Goal: Answer question/provide support: Answer question/provide support

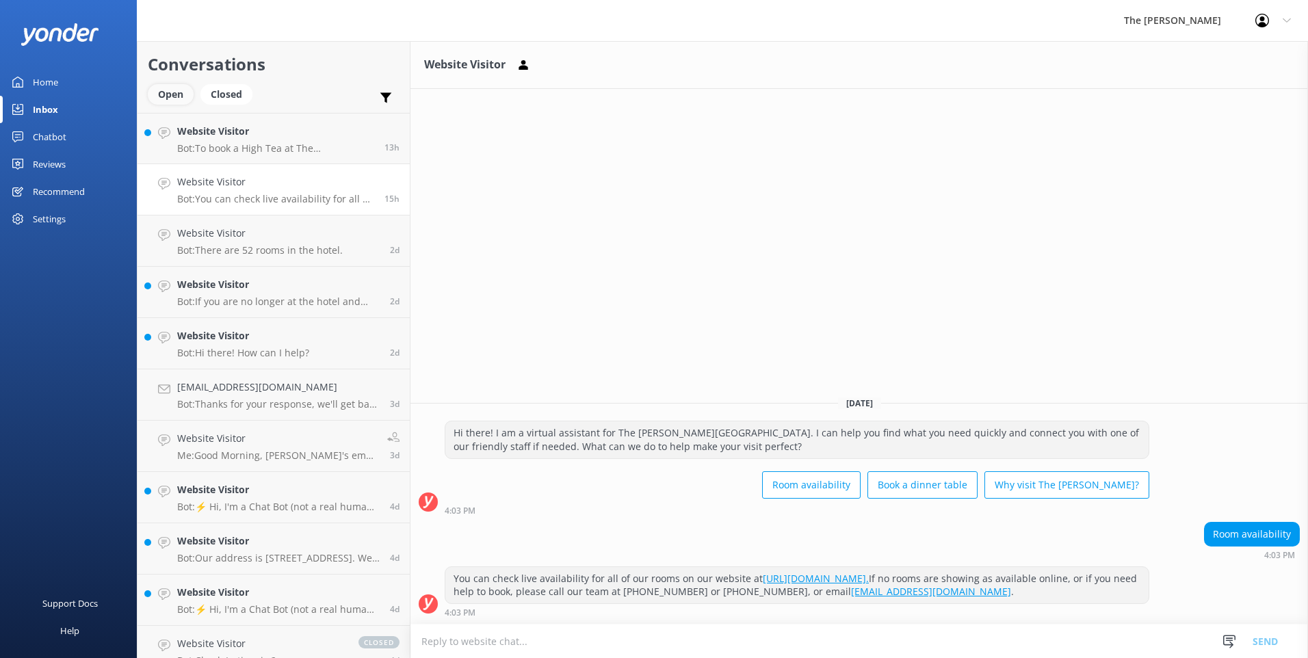
click at [170, 91] on div "Open" at bounding box center [171, 94] width 46 height 21
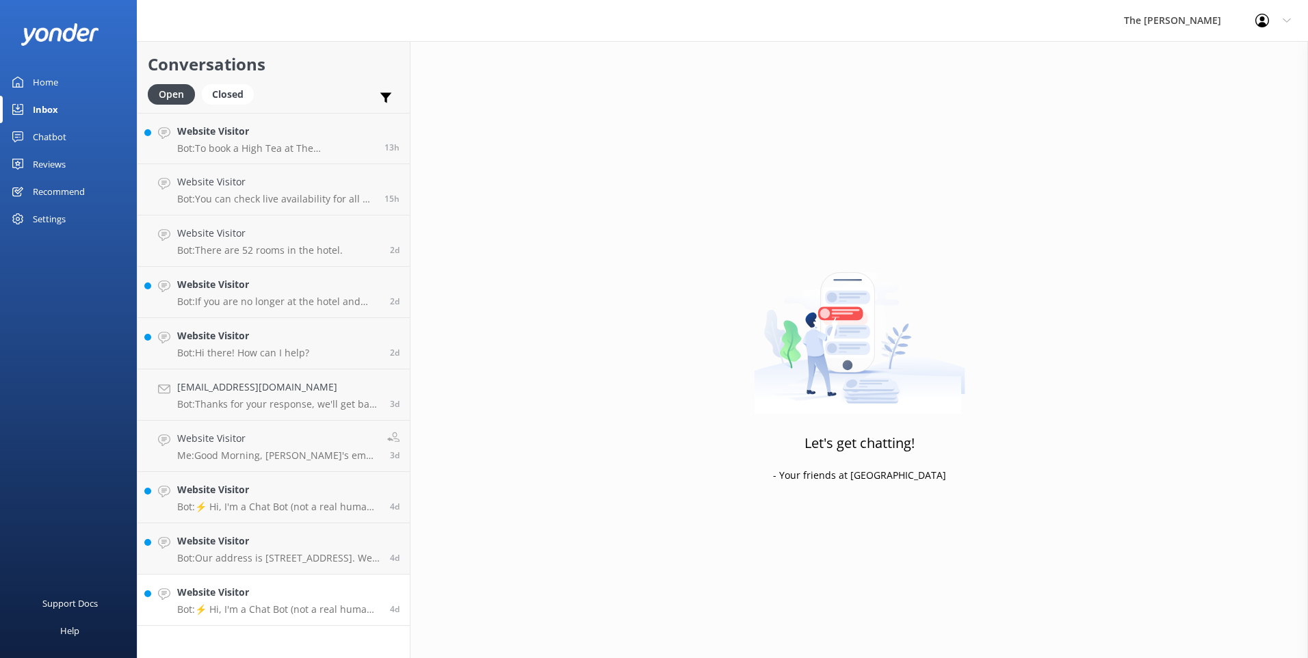
click at [311, 599] on h4 "Website Visitor" at bounding box center [278, 592] width 203 height 15
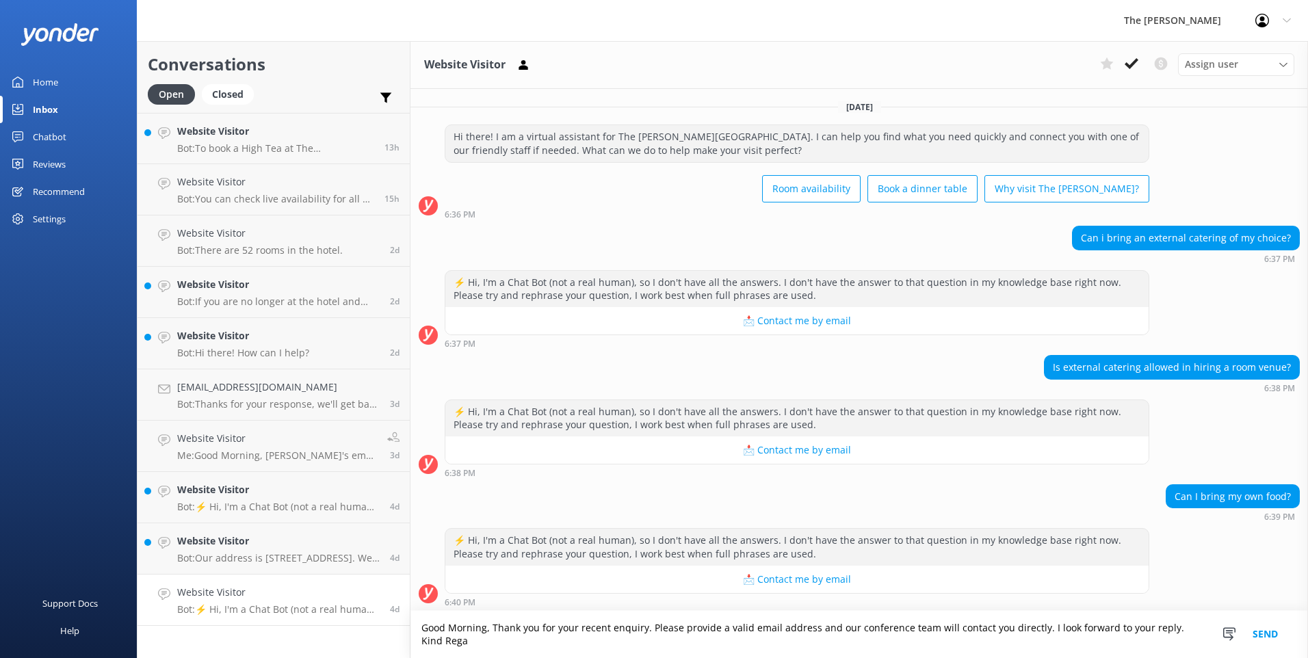
scroll to position [3, 0]
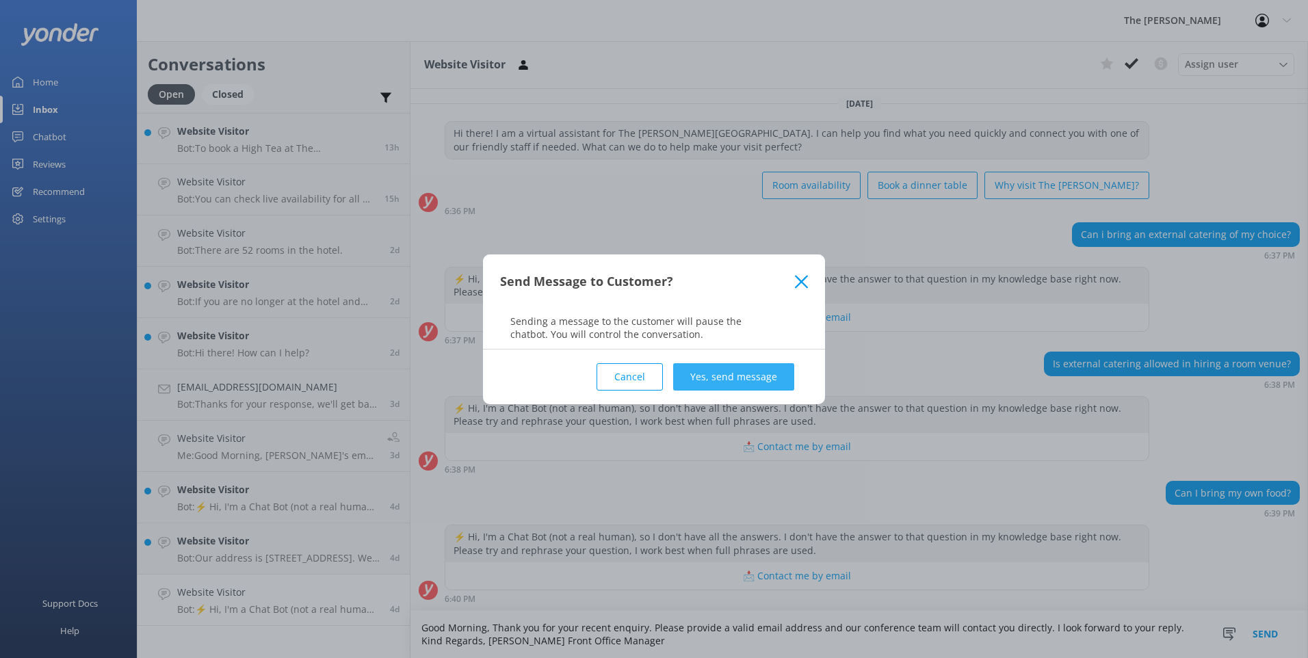
type textarea "Good Morning, Thank you for your recent enquiry. Please provide a valid email a…"
click at [649, 377] on button "Yes, send message" at bounding box center [733, 376] width 121 height 27
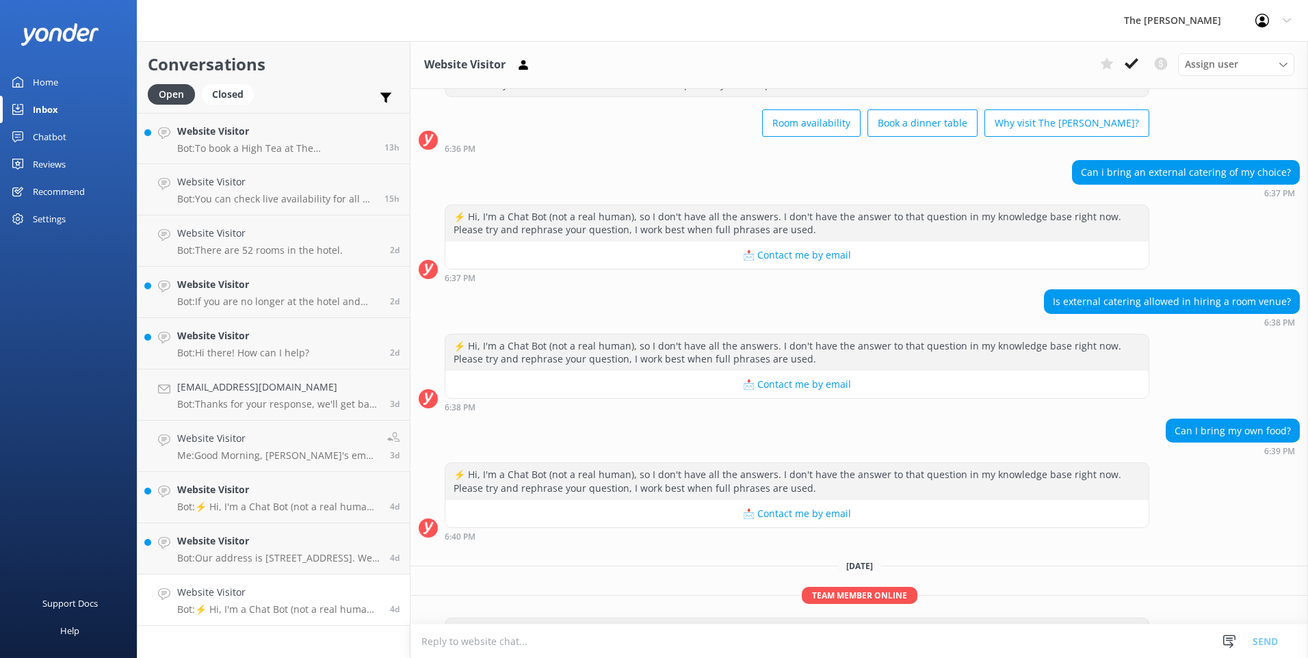
scroll to position [117, 0]
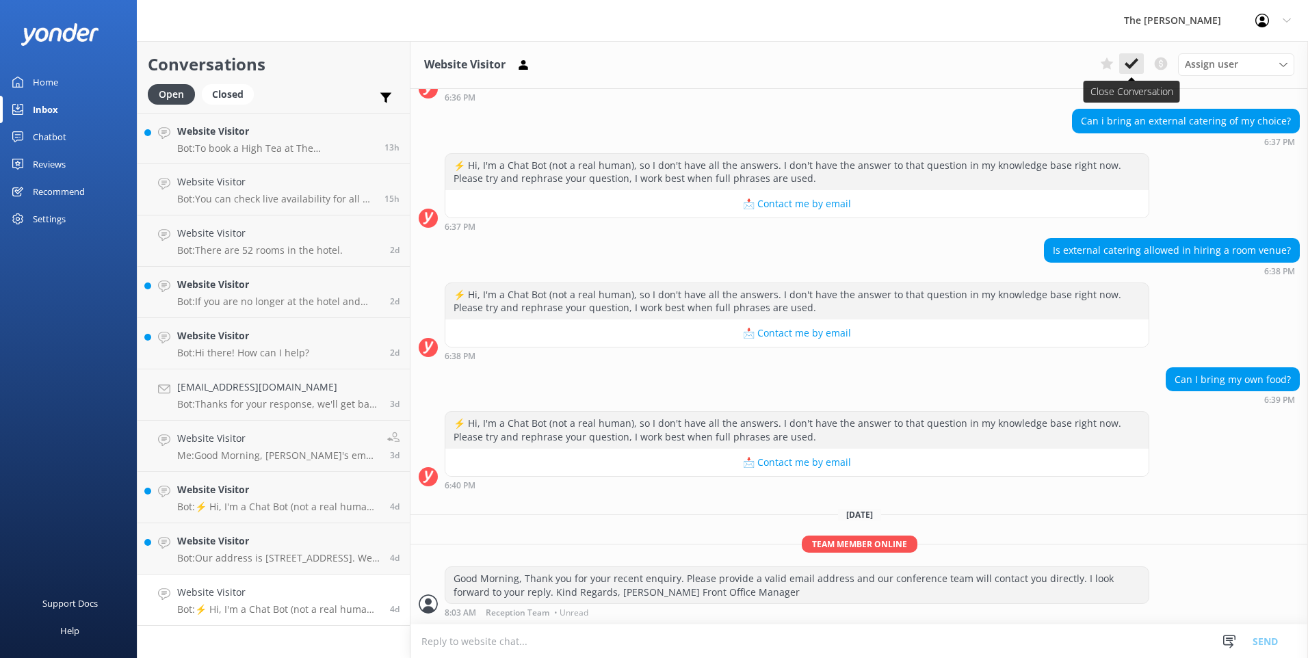
click at [649, 66] on use at bounding box center [1132, 63] width 14 height 11
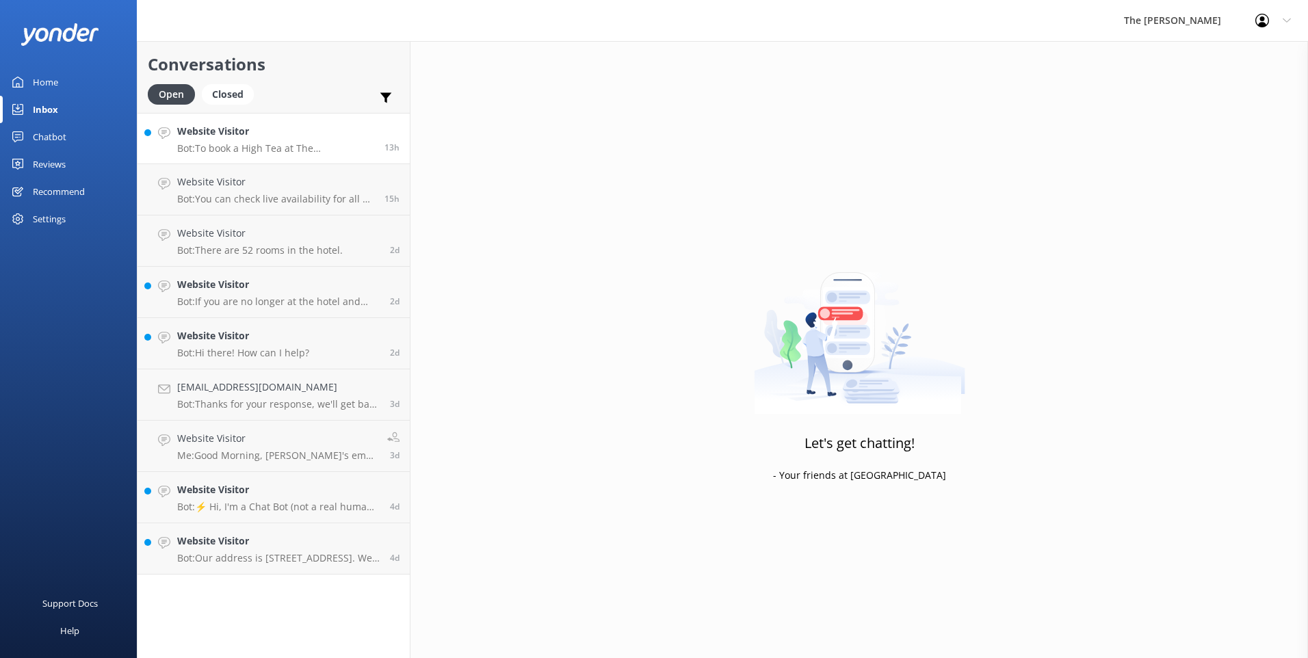
click at [278, 150] on p "Bot: To book a High Tea at The [PERSON_NAME], please call directly at [PHONE_NU…" at bounding box center [275, 148] width 197 height 12
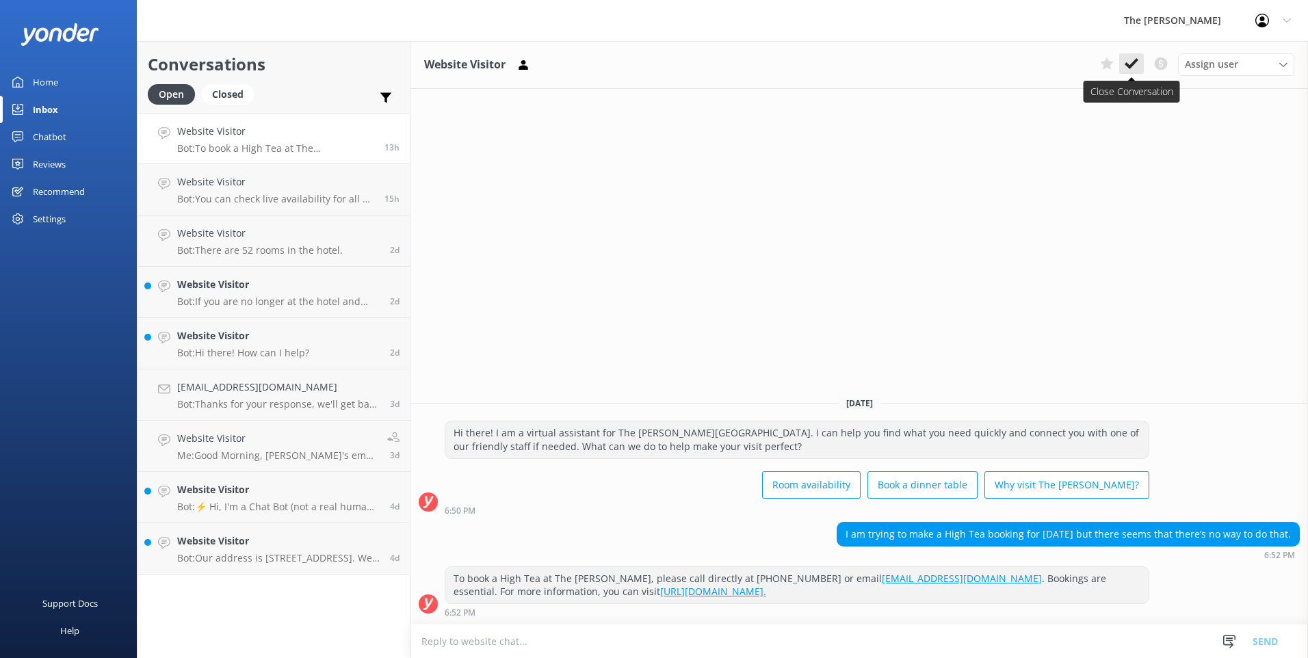
click at [649, 64] on button at bounding box center [1131, 63] width 25 height 21
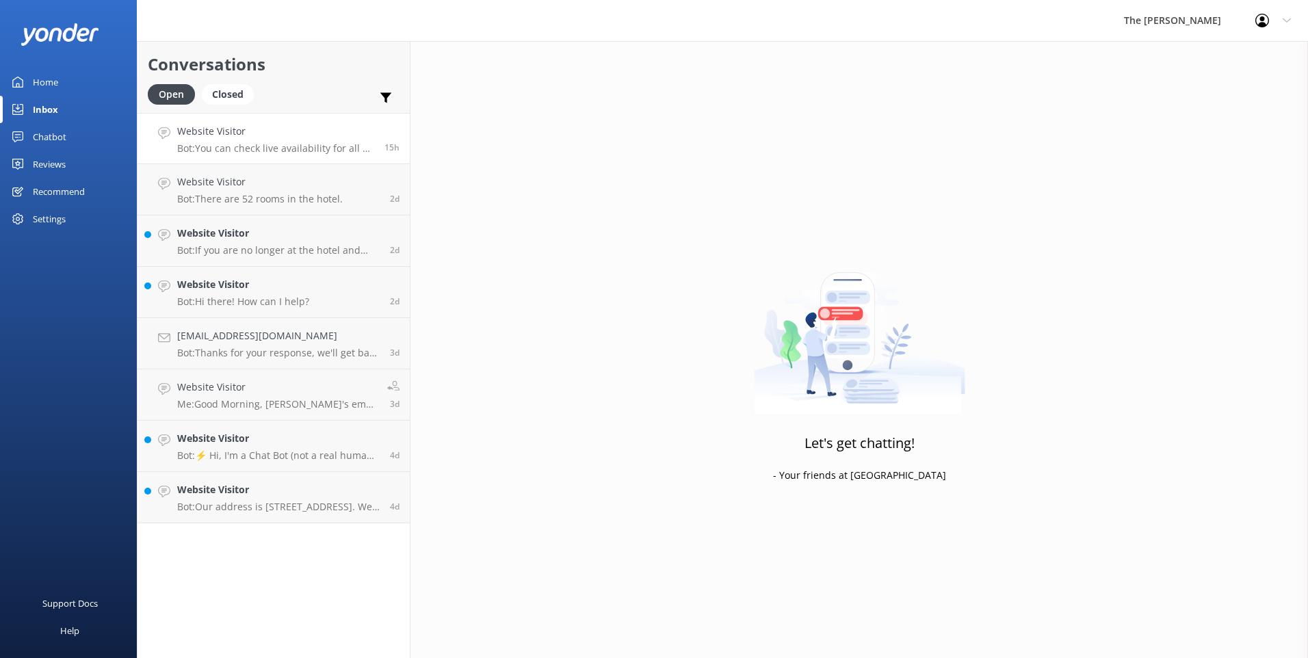
click at [255, 143] on p "Bot: You can check live availability for all of our rooms on our website at [UR…" at bounding box center [275, 148] width 197 height 12
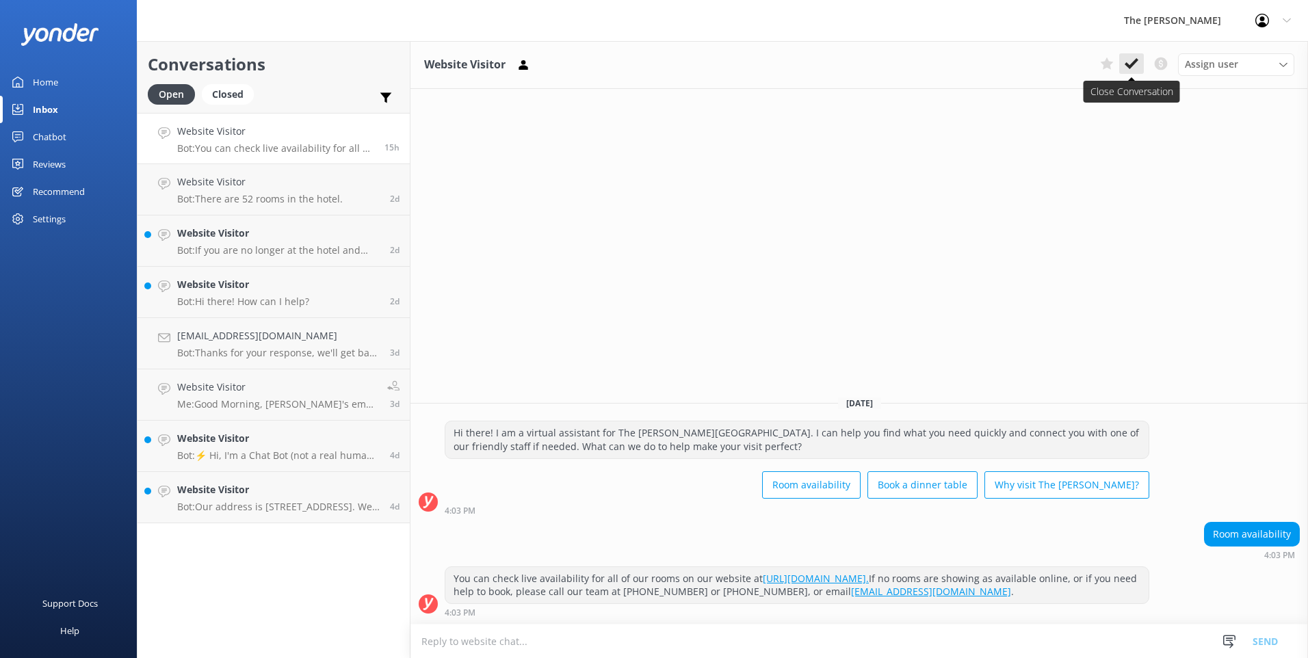
click at [649, 64] on icon at bounding box center [1132, 64] width 14 height 14
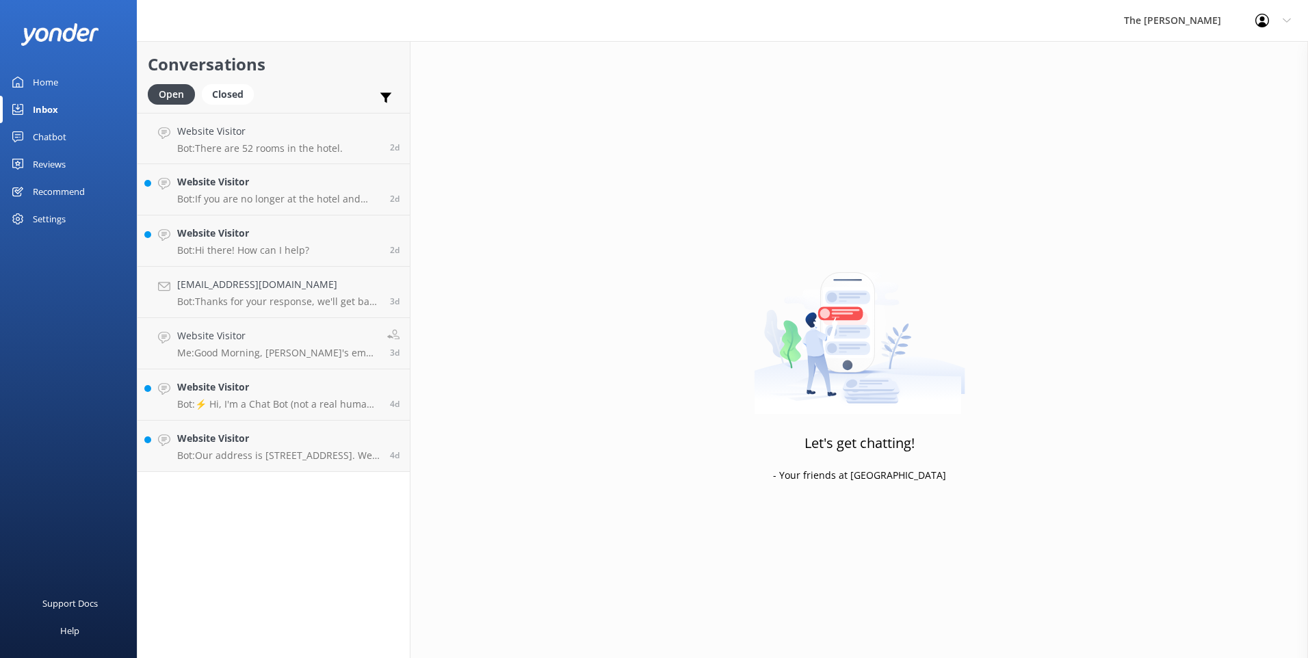
click at [308, 156] on link "Website Visitor Bot: There are 52 rooms in the hotel. 2d" at bounding box center [274, 138] width 272 height 51
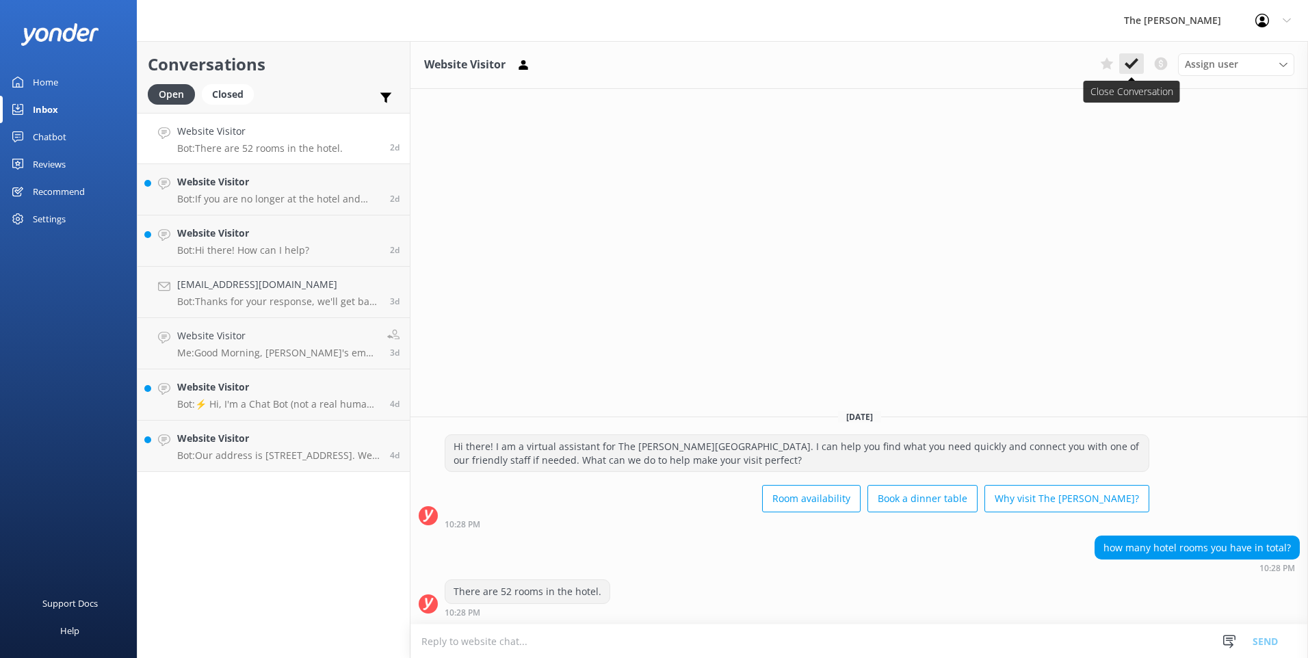
click at [649, 63] on button at bounding box center [1131, 63] width 25 height 21
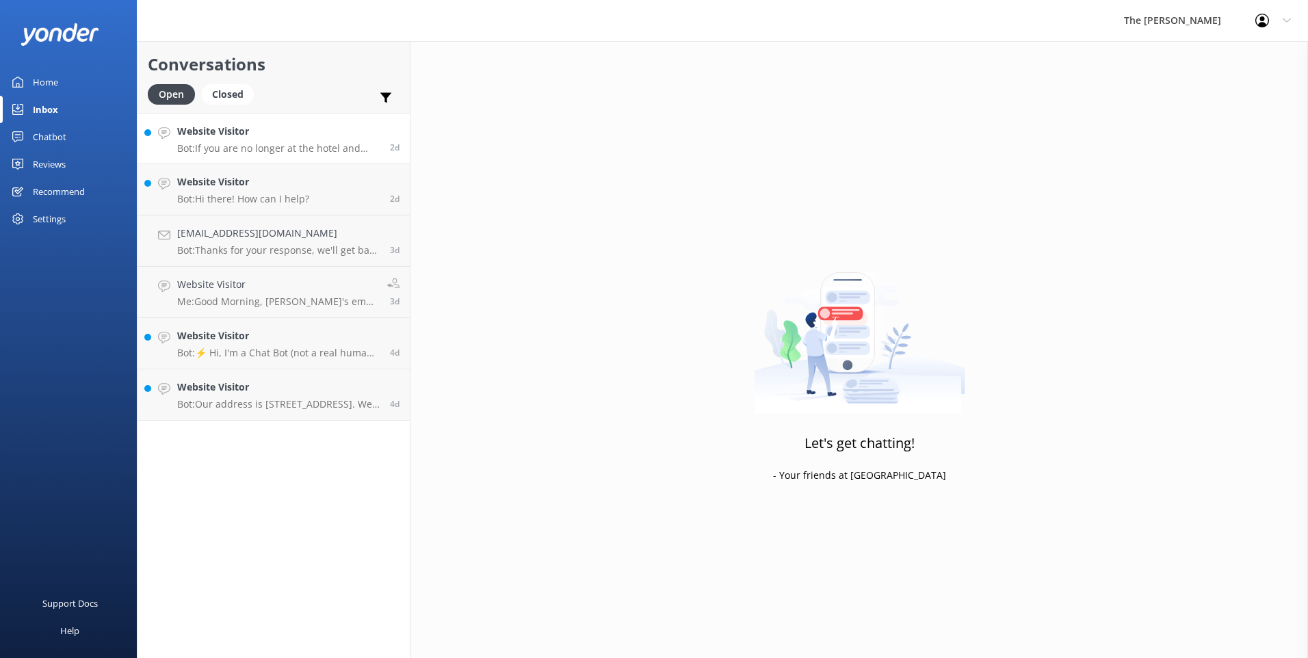
click at [272, 147] on p "Bot: If you are no longer at the hotel and need to contact housekeeping, please…" at bounding box center [278, 148] width 203 height 12
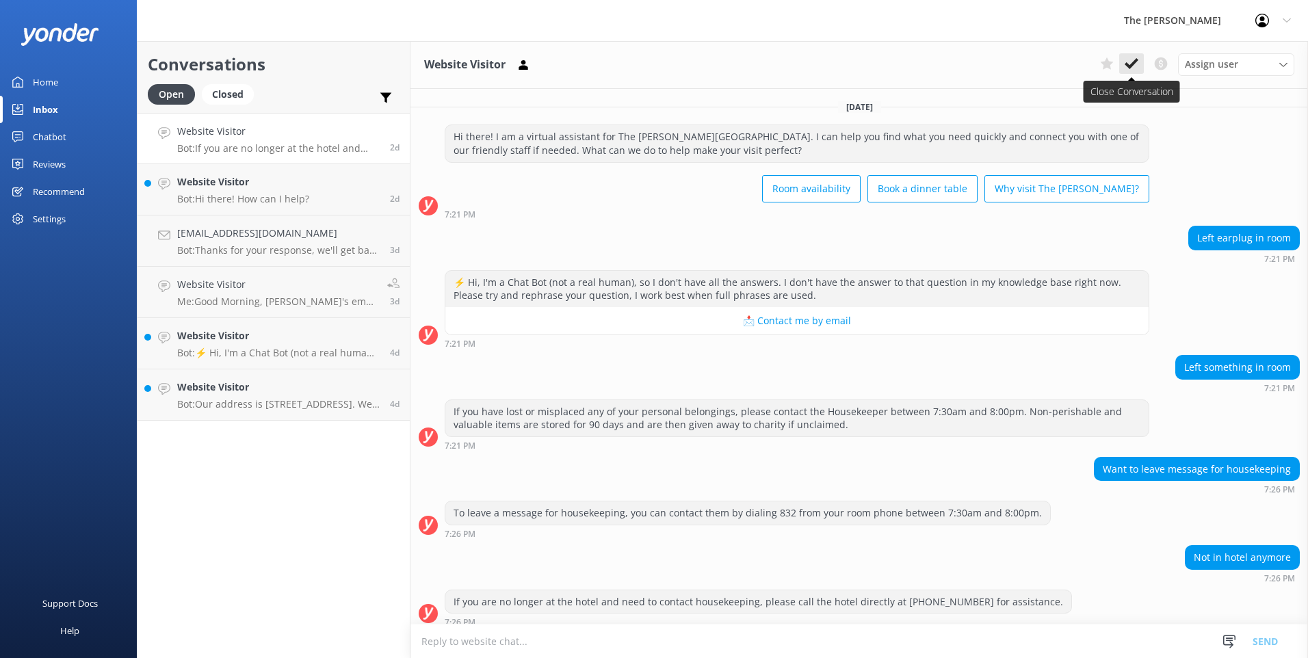
click at [649, 57] on icon at bounding box center [1132, 64] width 14 height 14
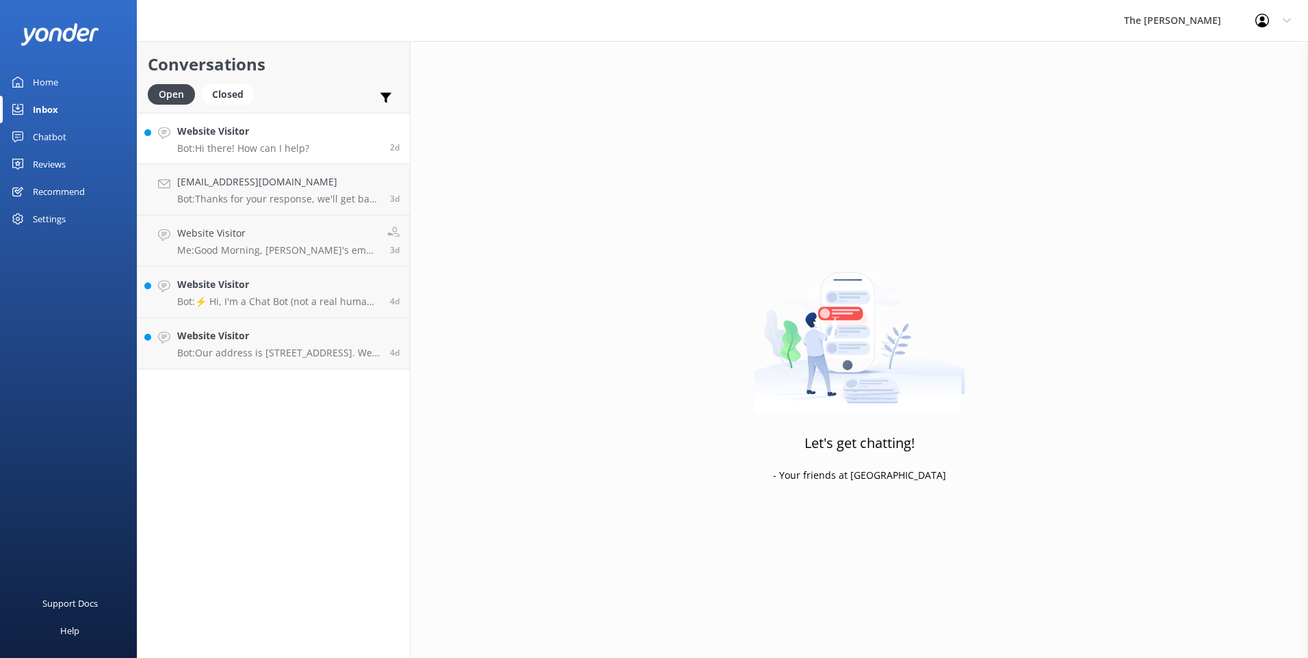
click at [291, 130] on h4 "Website Visitor" at bounding box center [243, 131] width 132 height 15
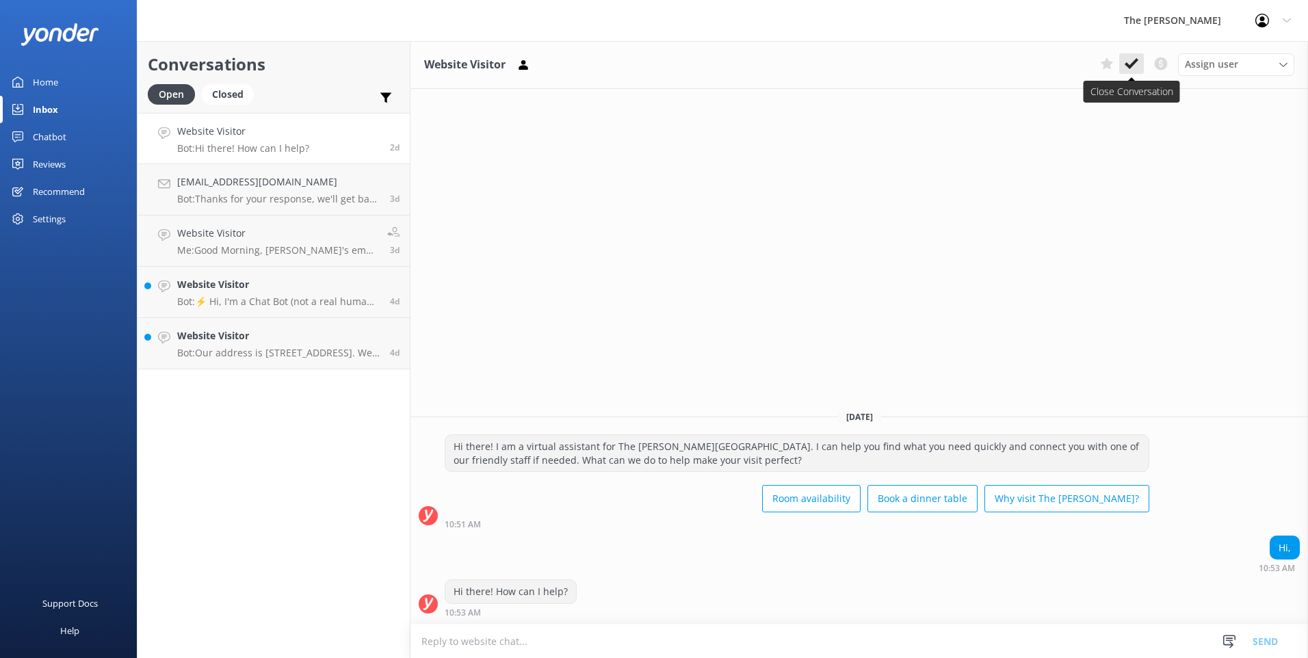
click at [649, 72] on button at bounding box center [1131, 63] width 25 height 21
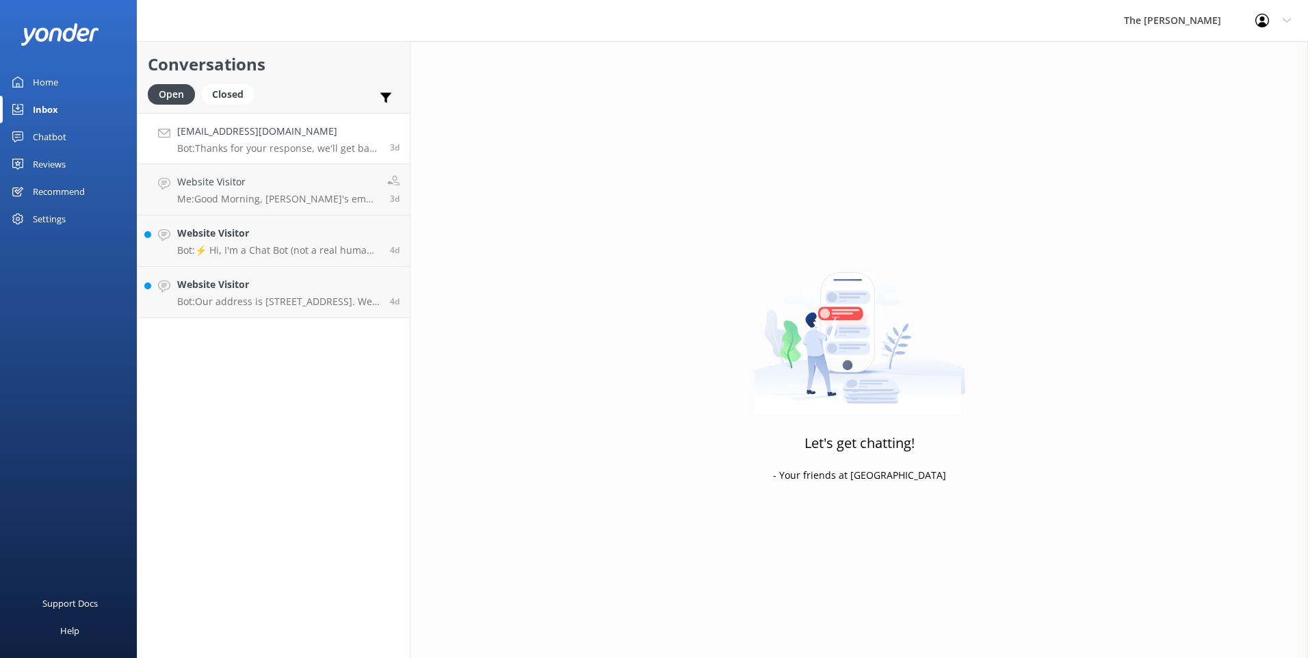
click at [301, 128] on h4 "[EMAIL_ADDRESS][DOMAIN_NAME]" at bounding box center [278, 131] width 203 height 15
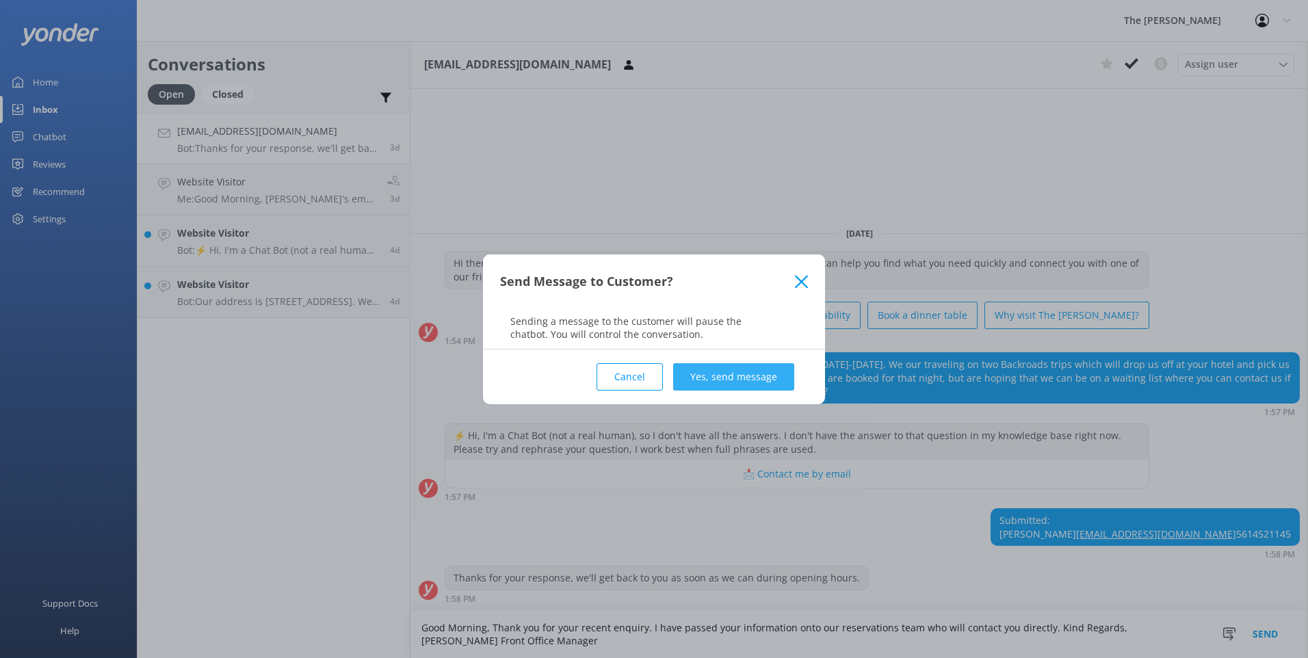
type textarea "Good Morning, Thank you for your recent enquiry. I have passed your information…"
click at [649, 376] on button "Yes, send message" at bounding box center [733, 376] width 121 height 27
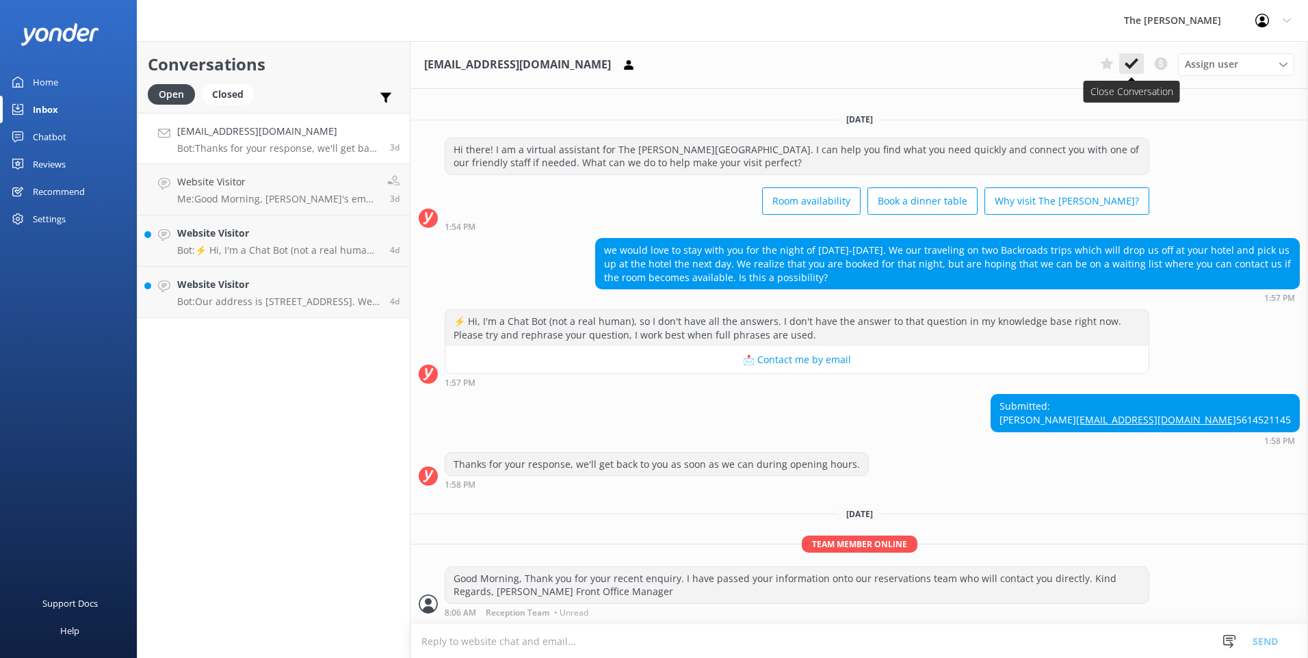
click at [649, 64] on icon at bounding box center [1132, 64] width 14 height 14
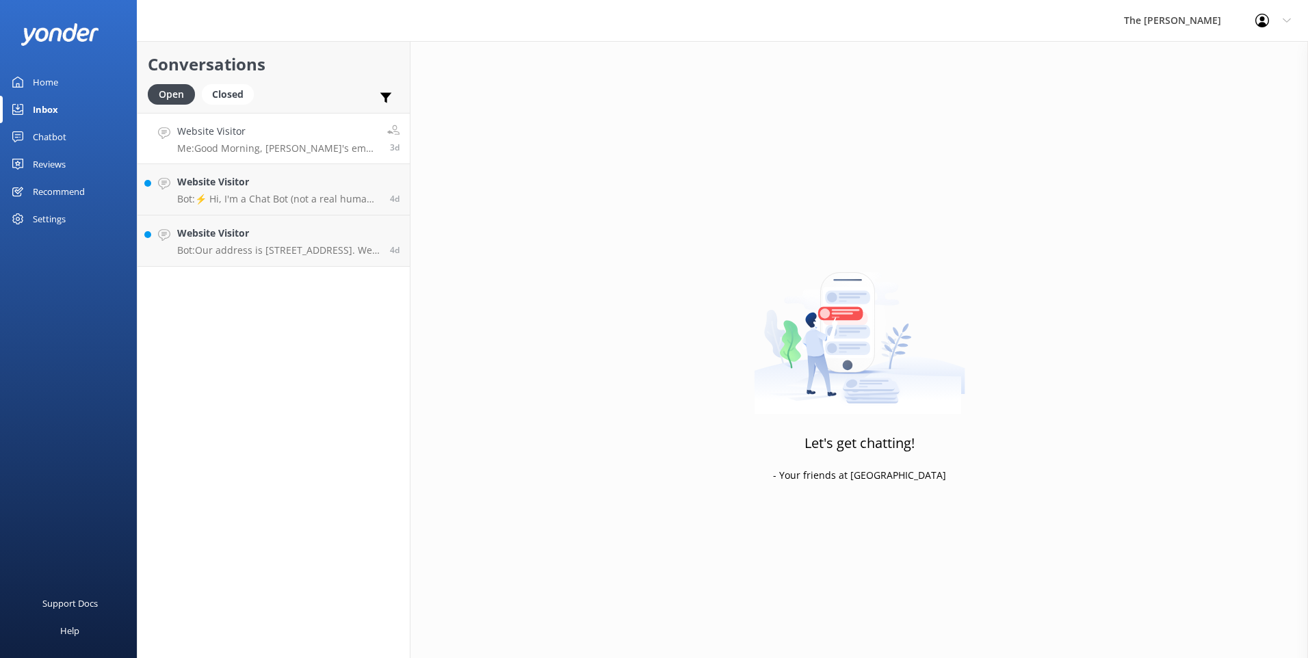
click at [258, 133] on h4 "Website Visitor" at bounding box center [277, 131] width 200 height 15
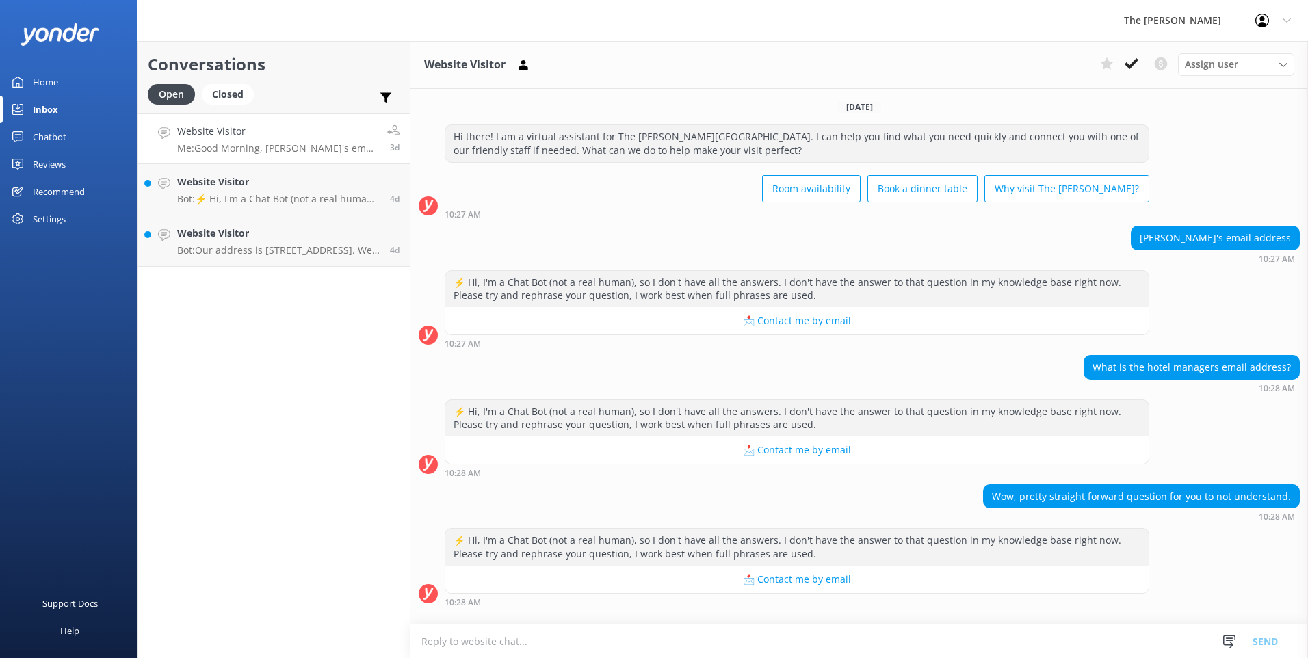
scroll to position [78, 0]
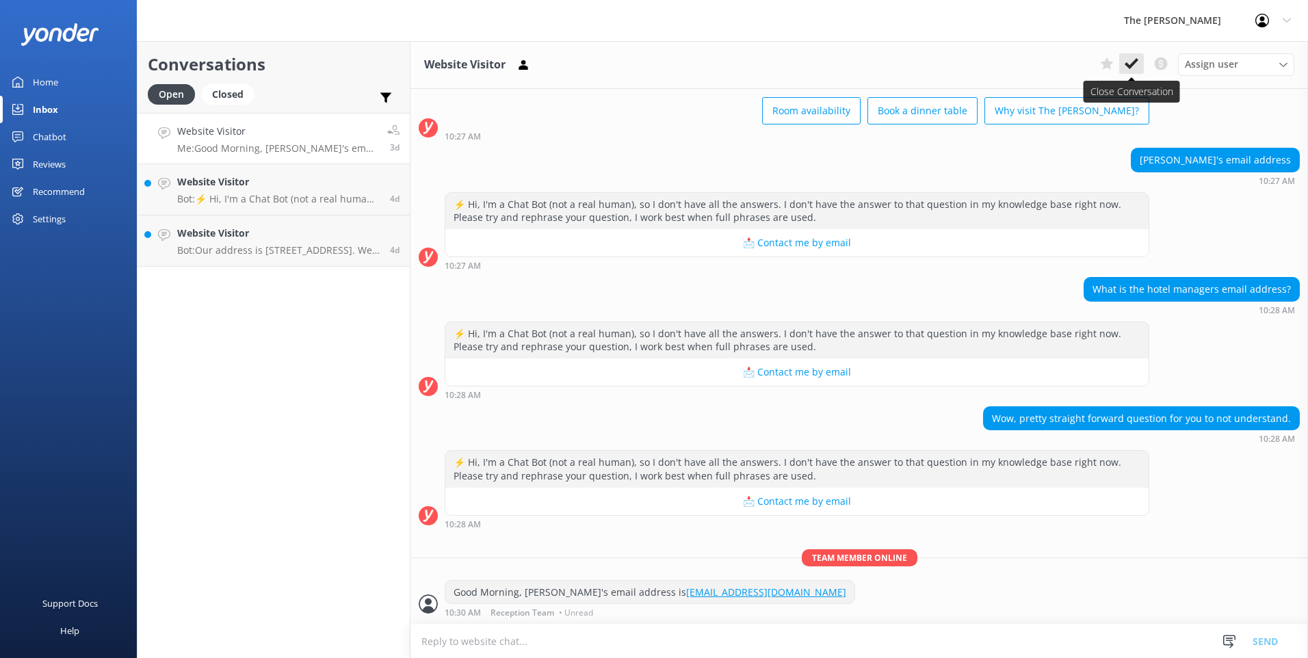
click at [649, 59] on icon at bounding box center [1132, 64] width 14 height 14
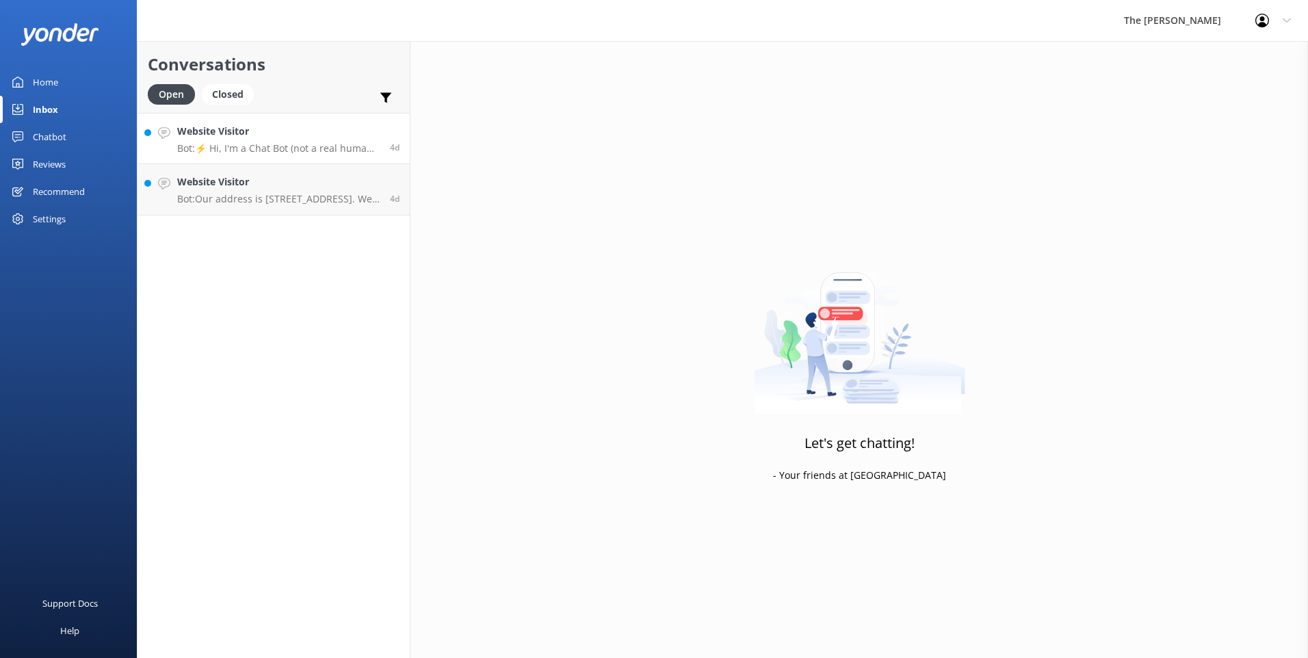
click at [276, 146] on p "Bot: ⚡ Hi, I'm a Chat Bot (not a real human), so I don't have all the answers. …" at bounding box center [278, 148] width 203 height 12
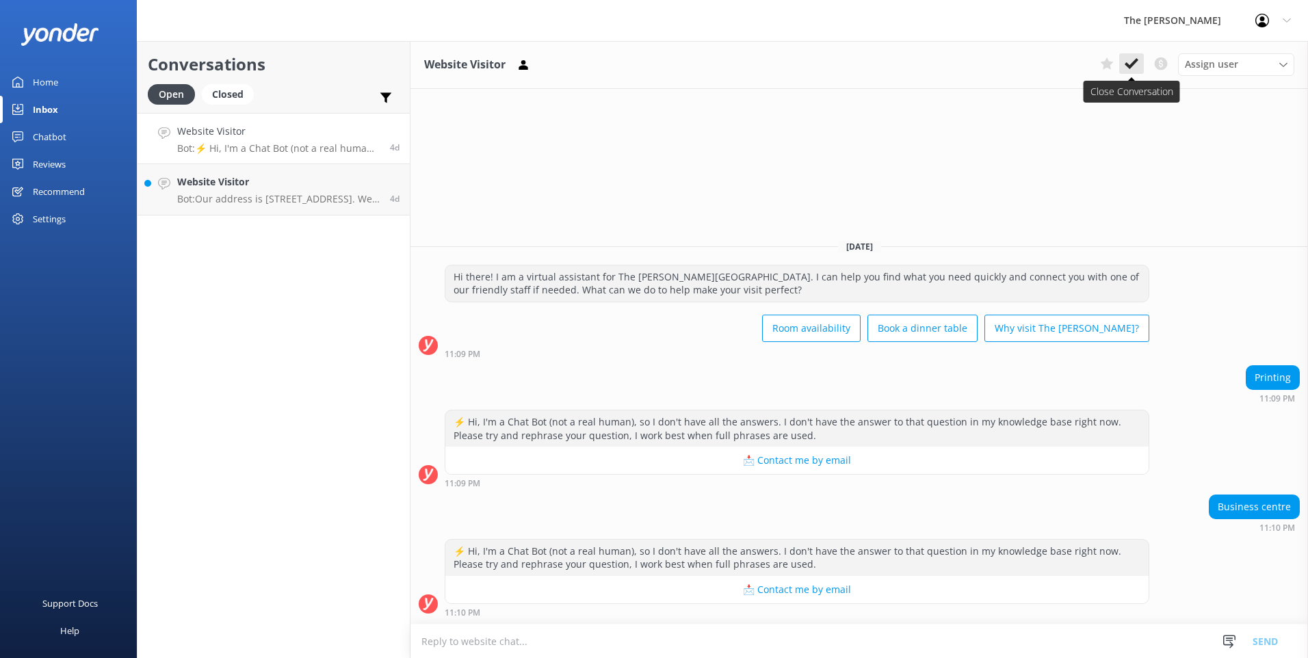
click at [649, 57] on icon at bounding box center [1132, 64] width 14 height 14
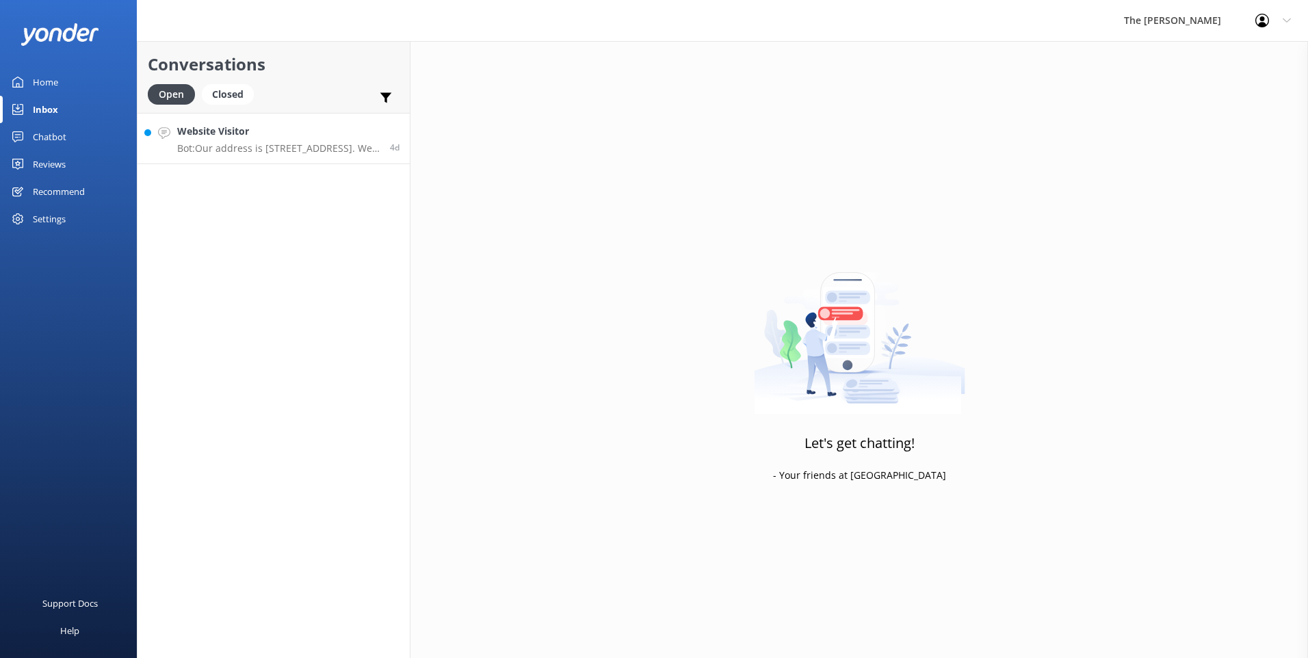
click at [283, 140] on div "Website Visitor Bot: Our address is [STREET_ADDRESS]. We are situated beside be…" at bounding box center [278, 138] width 203 height 29
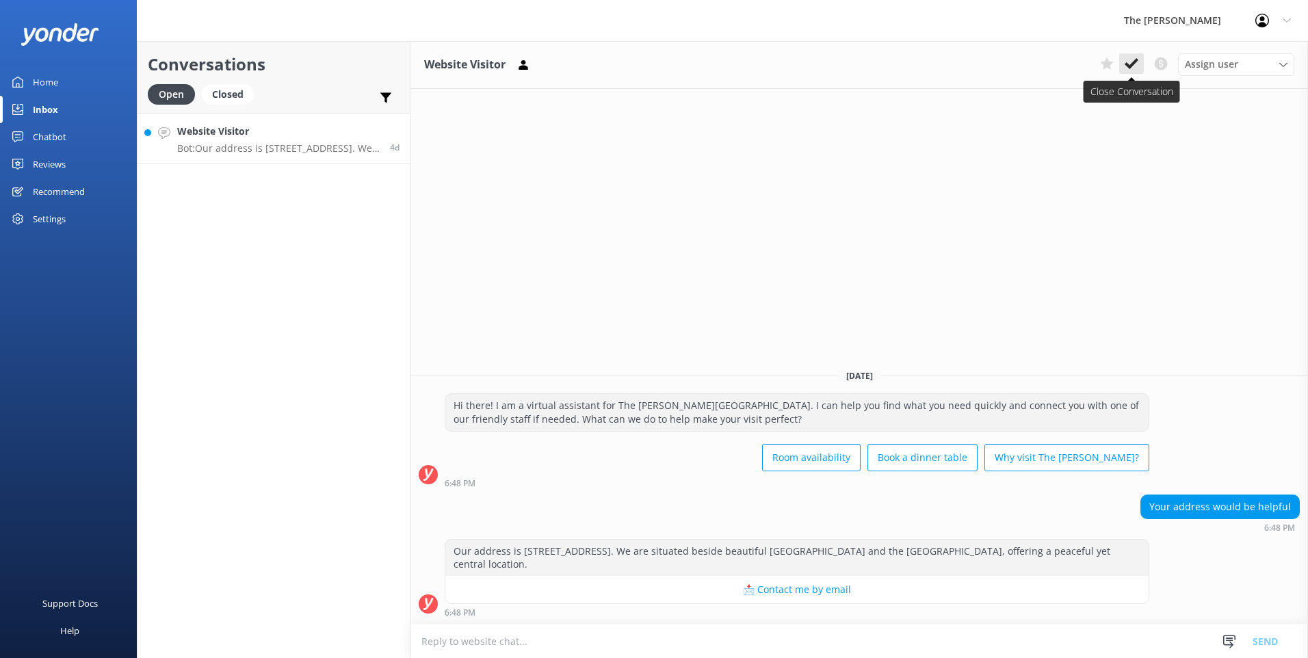
click at [649, 57] on button at bounding box center [1131, 63] width 25 height 21
